Goal: Information Seeking & Learning: Learn about a topic

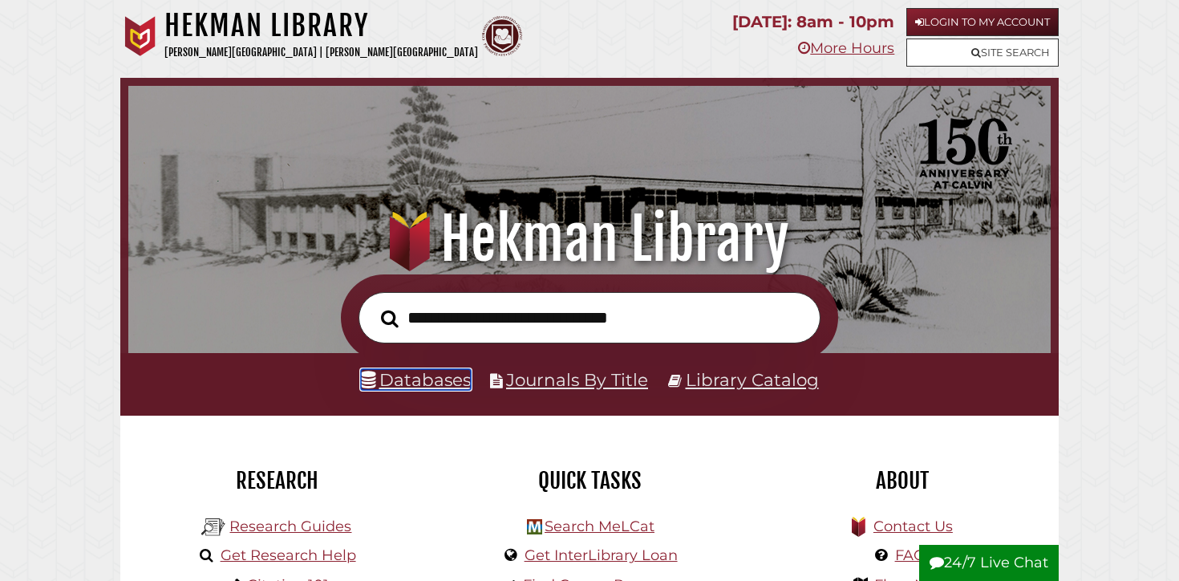
click at [421, 384] on link "Databases" at bounding box center [416, 379] width 110 height 21
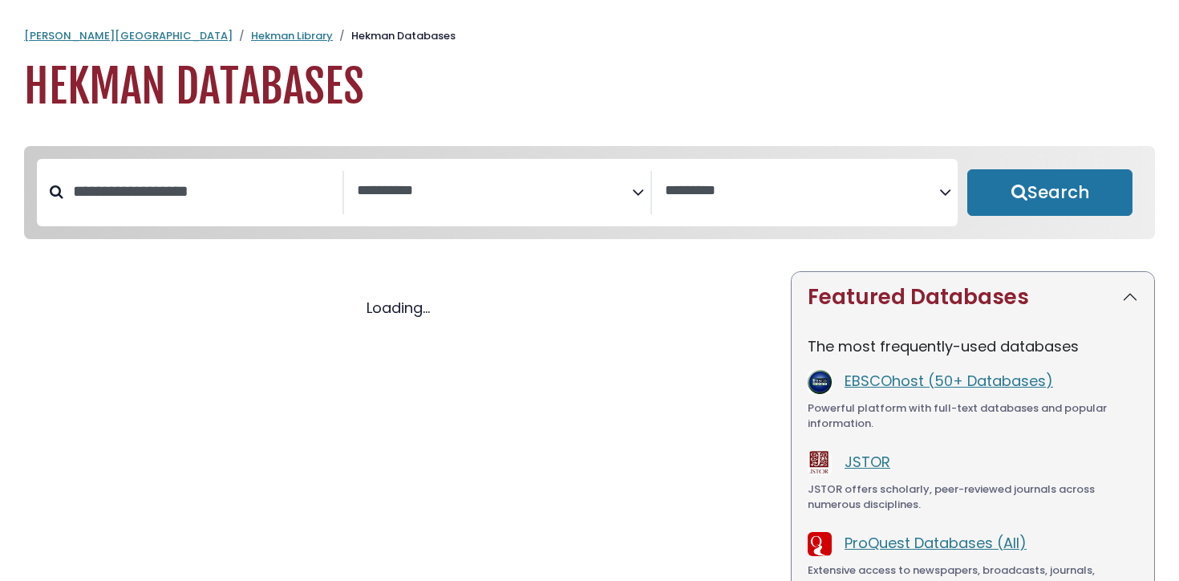
select select "Database Subject Filter"
select select "Database Vendors Filter"
select select "Database Subject Filter"
select select "Database Vendors Filter"
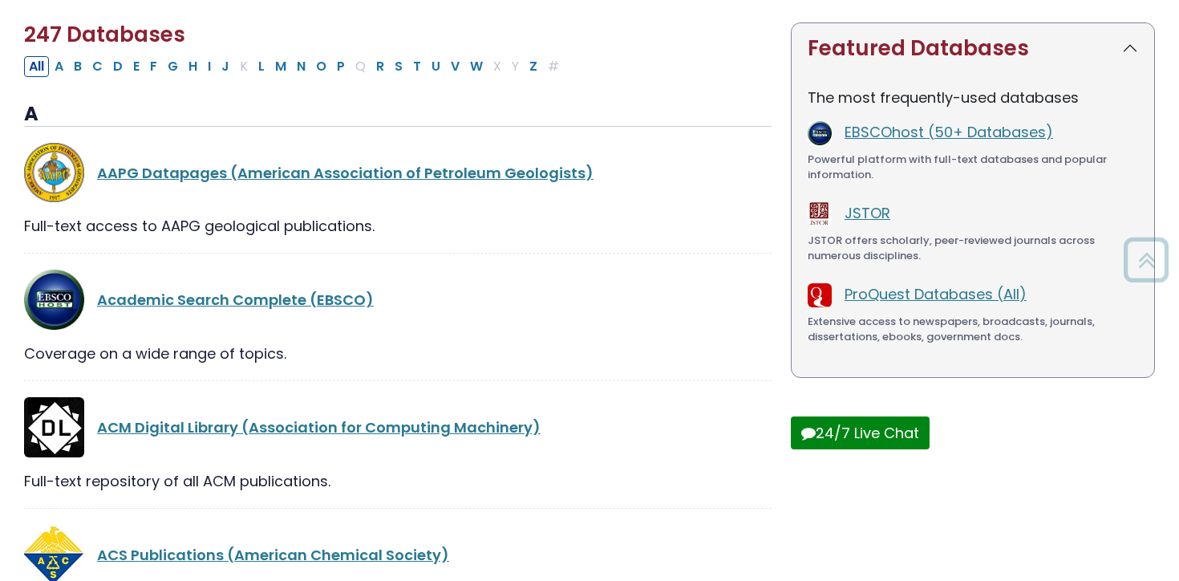
scroll to position [250, 0]
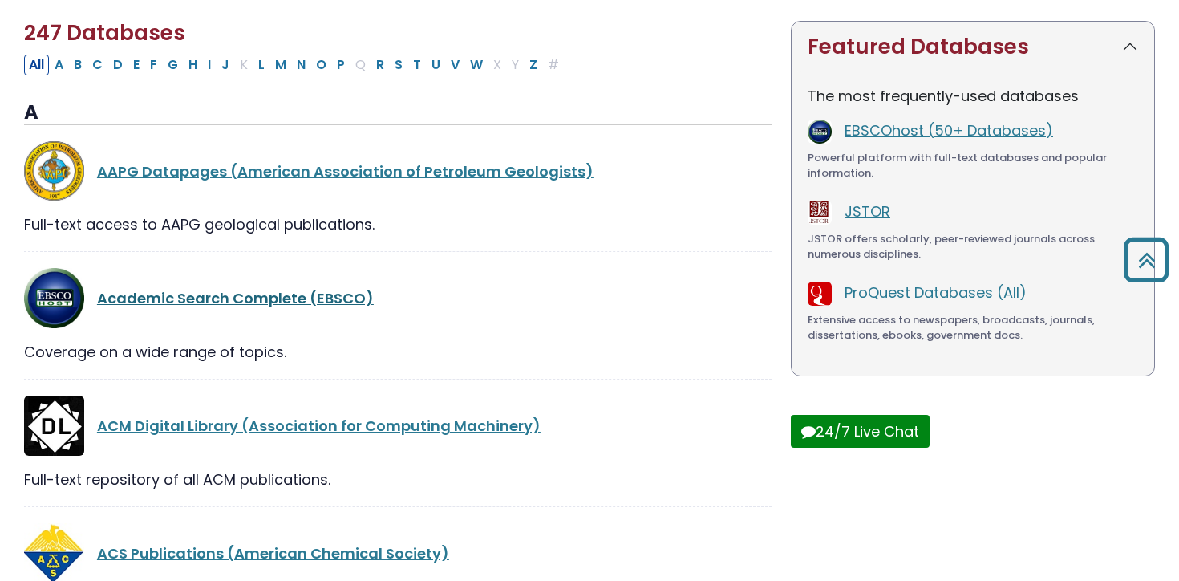
click at [226, 300] on link "Academic Search Complete (EBSCO)" at bounding box center [235, 298] width 277 height 20
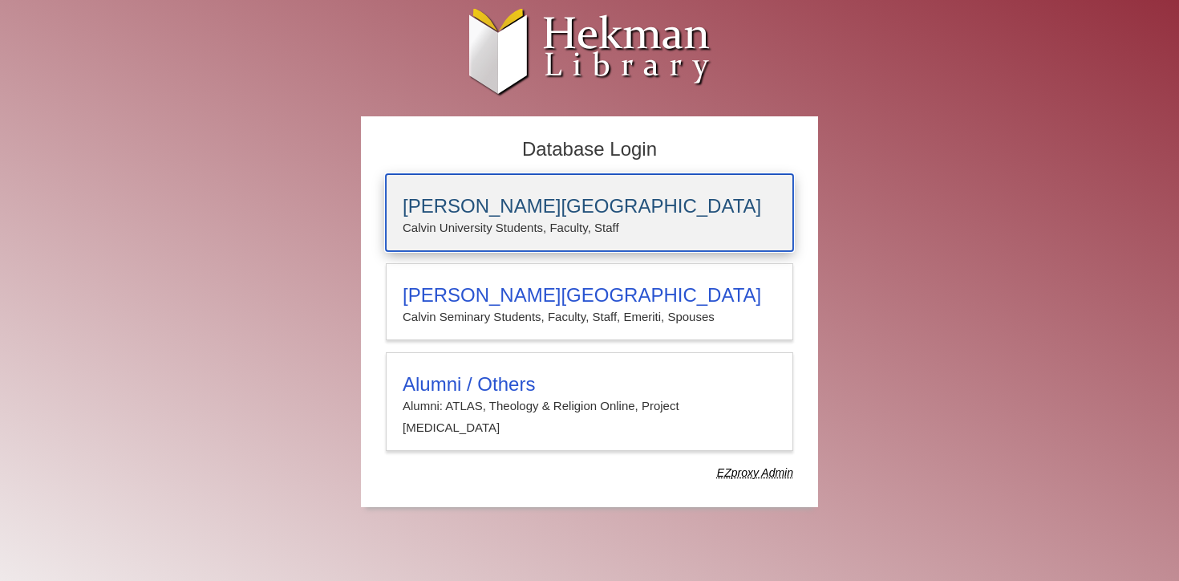
click at [488, 202] on h3 "Calvin University" at bounding box center [590, 206] width 374 height 22
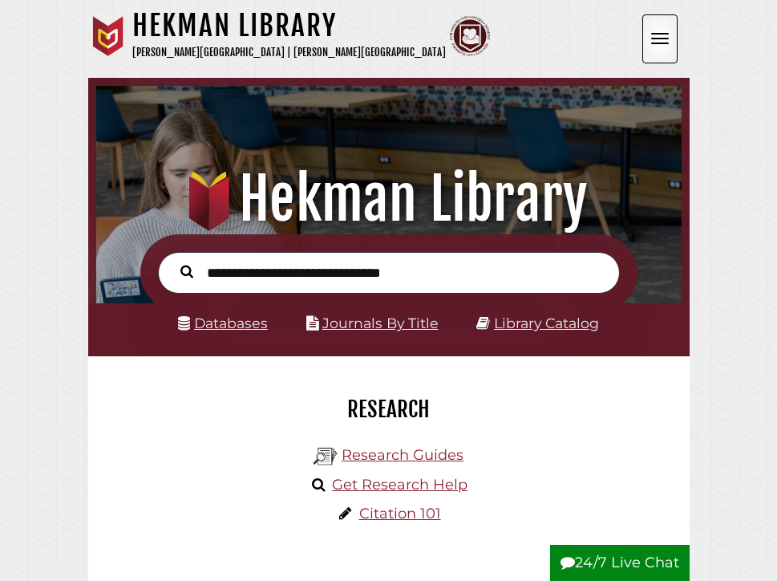
scroll to position [193, 578]
click at [234, 331] on link "Databases" at bounding box center [223, 322] width 90 height 17
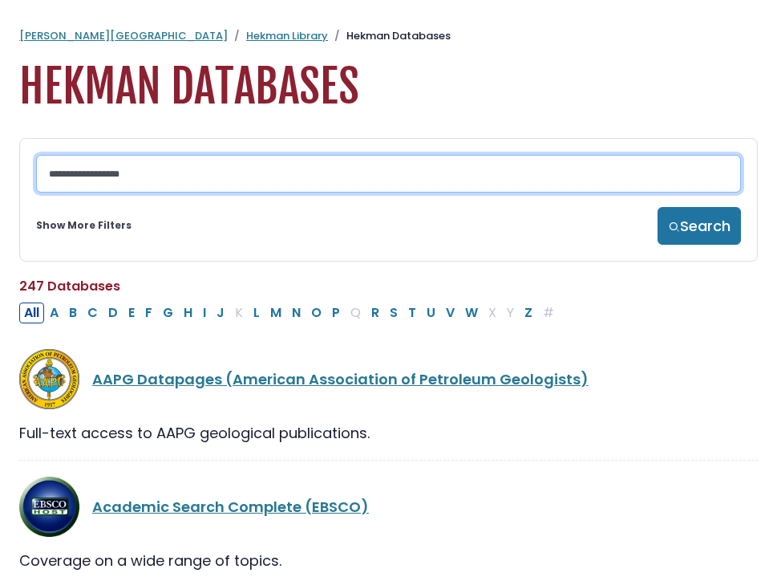
click at [207, 178] on input "Search database by title or keyword" at bounding box center [388, 174] width 705 height 38
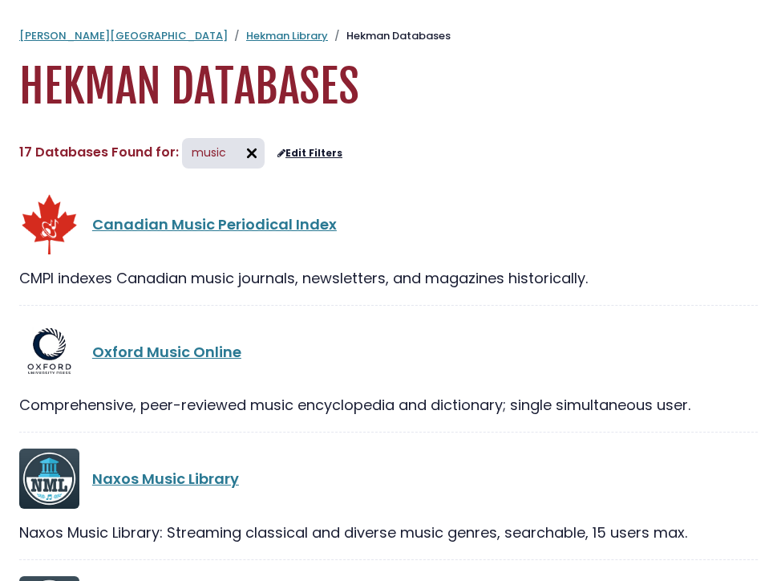
click at [249, 157] on img at bounding box center [252, 153] width 26 height 26
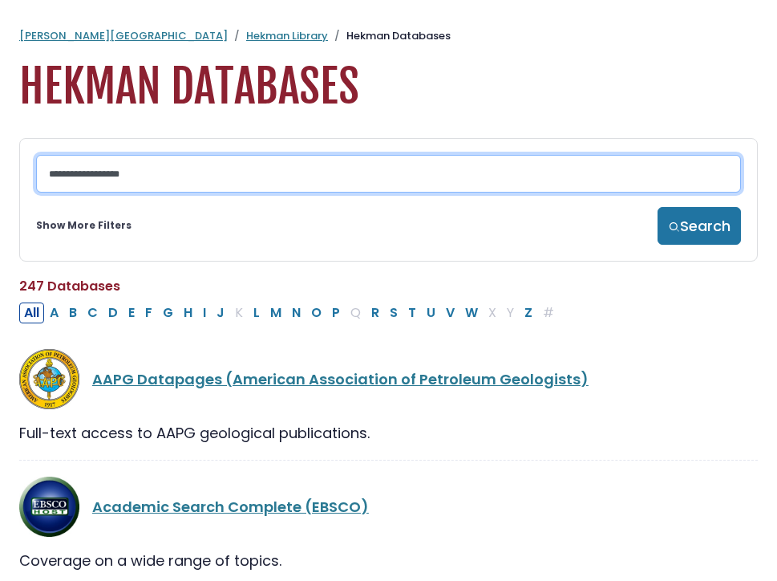
click at [227, 179] on input "Search database by title or keyword" at bounding box center [388, 174] width 705 height 38
type input "*****"
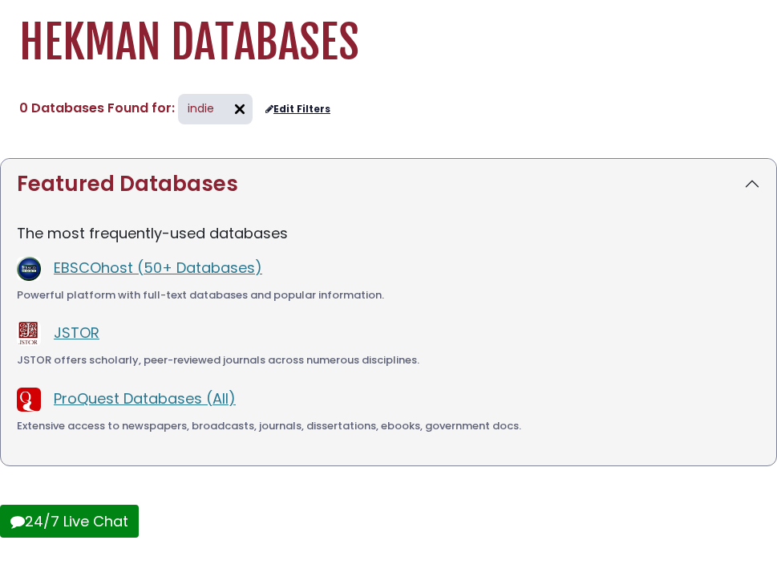
scroll to position [66, 0]
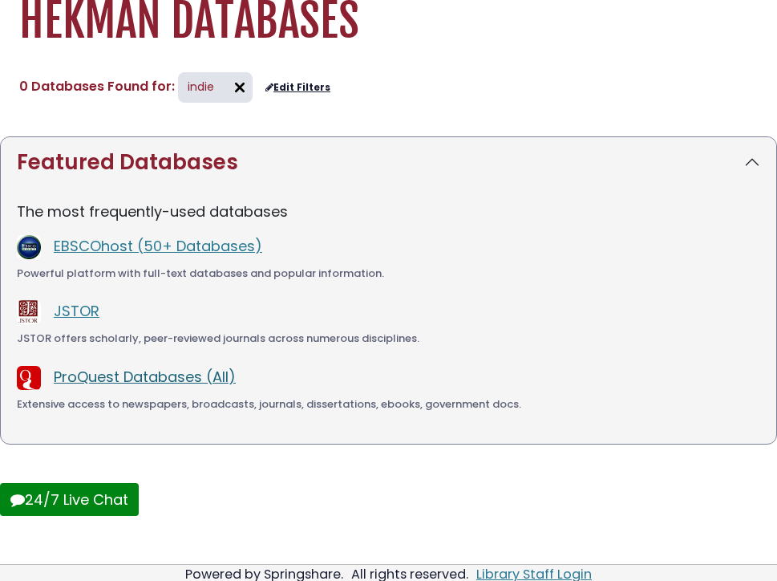
click at [166, 375] on link "ProQuest Databases (All)" at bounding box center [145, 377] width 182 height 20
